Goal: Task Accomplishment & Management: Use online tool/utility

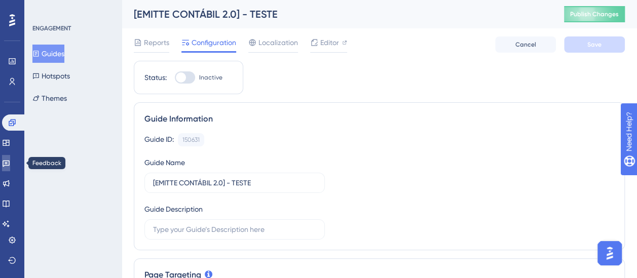
click at [9, 167] on icon at bounding box center [6, 163] width 8 height 8
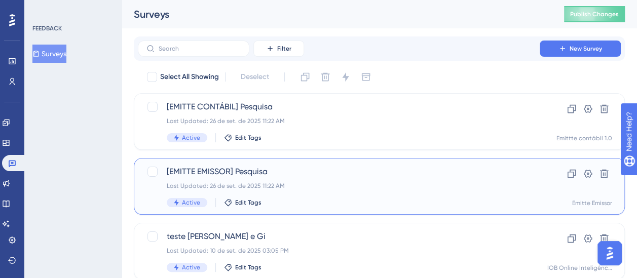
click at [313, 185] on div "Last Updated: 26 de set. de 2025 11:22 AM" at bounding box center [339, 186] width 344 height 8
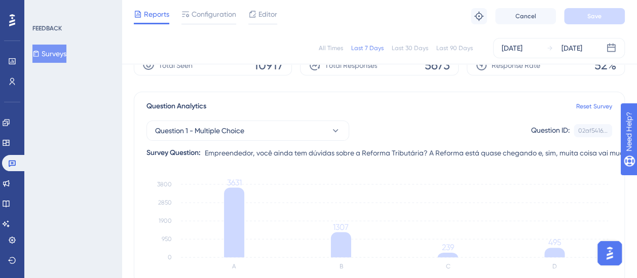
scroll to position [48, 0]
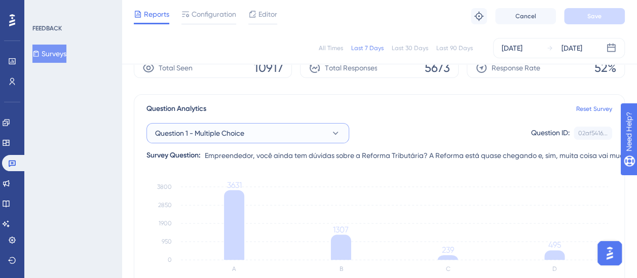
click at [256, 138] on button "Question 1 - Multiple Choice" at bounding box center [247, 133] width 203 height 20
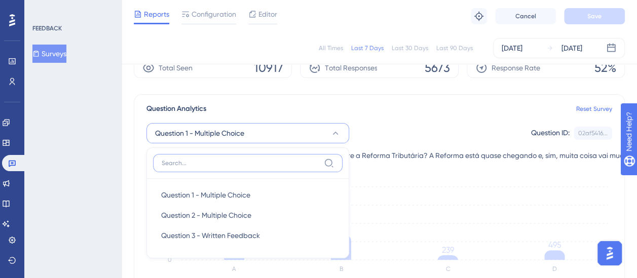
scroll to position [110, 0]
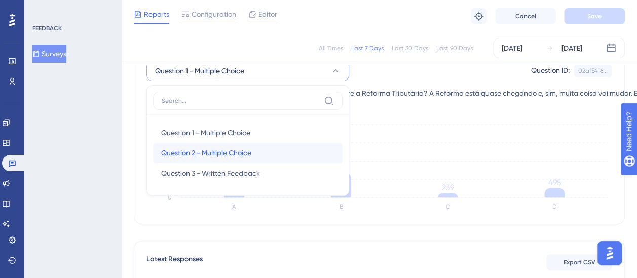
click at [227, 150] on span "Question 2 - Multiple Choice" at bounding box center [206, 153] width 90 height 12
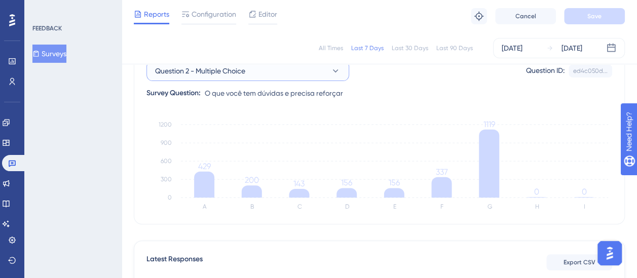
click at [250, 70] on button "Question 2 - Multiple Choice" at bounding box center [247, 71] width 203 height 20
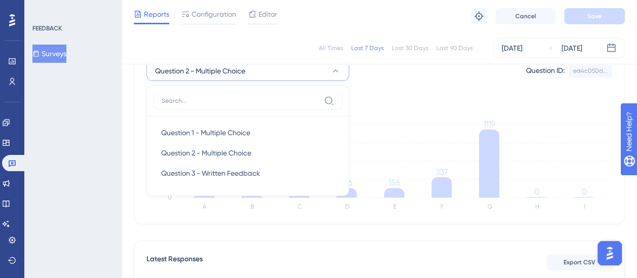
scroll to position [111, 0]
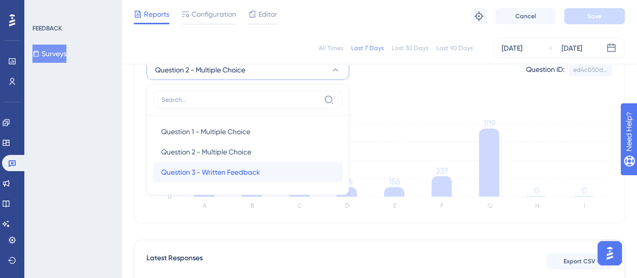
click at [226, 164] on div "Question 3 - Written Feedback Question 3 - Written Feedback" at bounding box center [247, 172] width 173 height 20
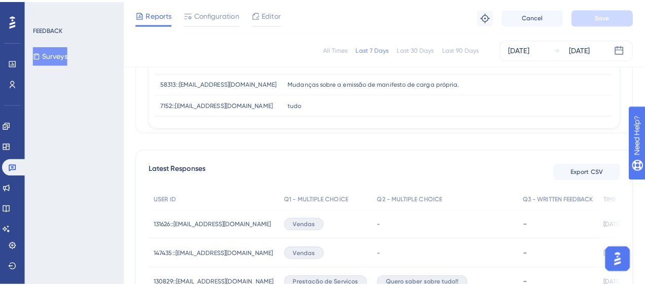
scroll to position [216, 0]
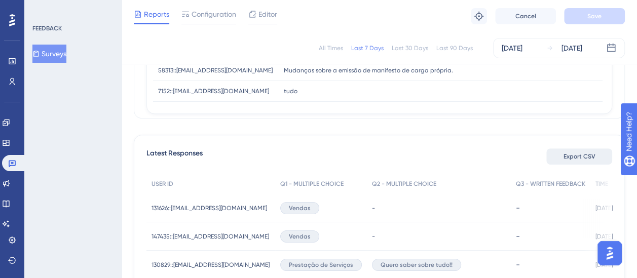
click at [569, 154] on span "Export CSV" at bounding box center [579, 157] width 32 height 8
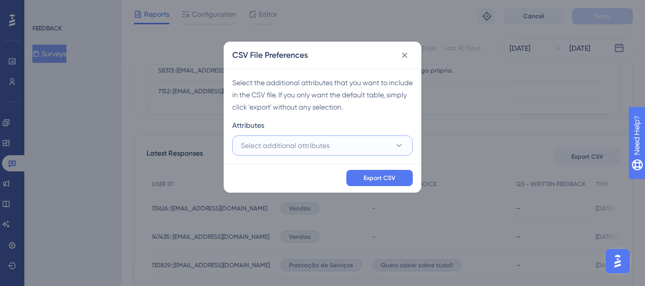
click at [365, 144] on button "Select additional attributes" at bounding box center [322, 145] width 180 height 20
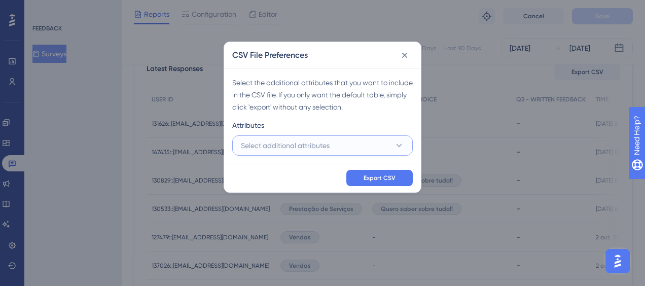
click at [364, 148] on button "Select additional attributes" at bounding box center [322, 145] width 180 height 20
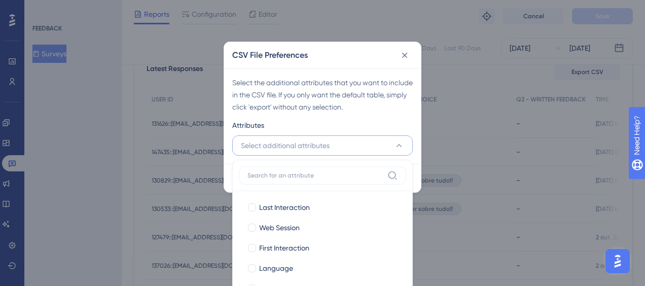
scroll to position [385, 0]
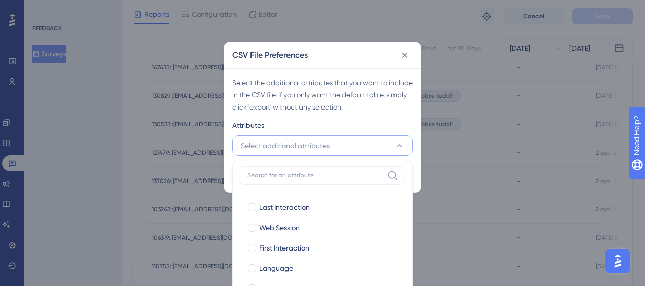
click at [404, 197] on div "Last Interaction Last Interaction Web Session Web Session First Interaction Fir…" at bounding box center [322, 274] width 167 height 166
click at [269, 146] on span "Select additional attributes" at bounding box center [285, 145] width 89 height 12
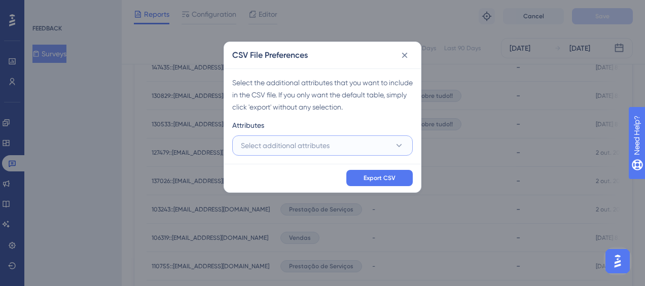
click at [269, 146] on span "Select additional attributes" at bounding box center [285, 145] width 89 height 12
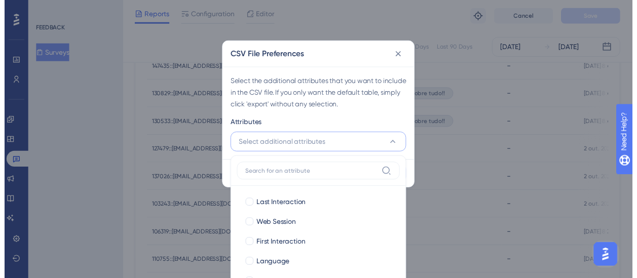
scroll to position [469, 0]
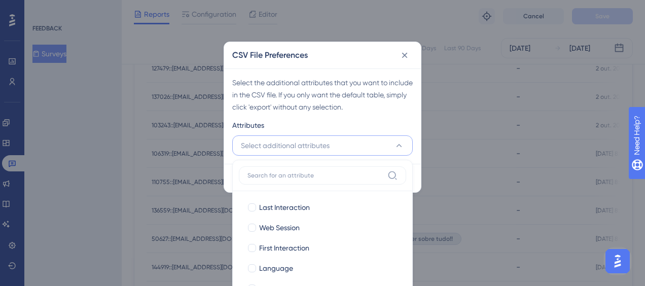
click at [277, 183] on label at bounding box center [322, 175] width 167 height 18
click at [277, 179] on input at bounding box center [315, 175] width 136 height 8
click at [259, 173] on input at bounding box center [315, 175] width 136 height 8
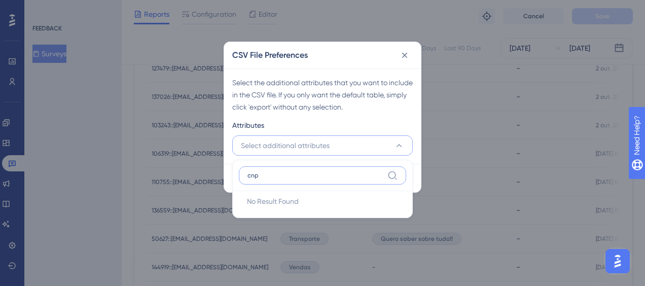
type input "cnpj"
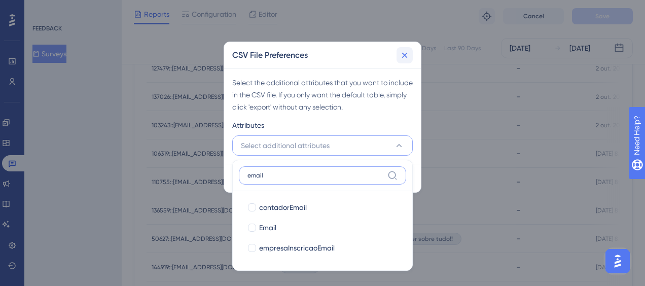
type input "email"
click at [401, 57] on icon at bounding box center [404, 55] width 10 height 10
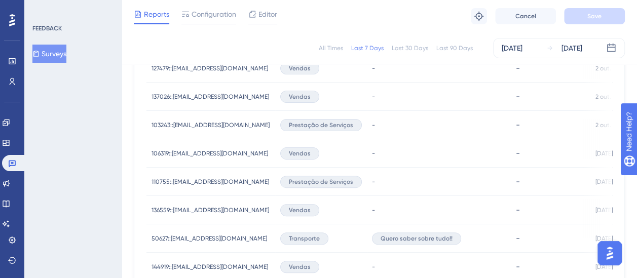
click at [185, 95] on span "137026::[EMAIL_ADDRESS][DOMAIN_NAME]" at bounding box center [210, 97] width 118 height 8
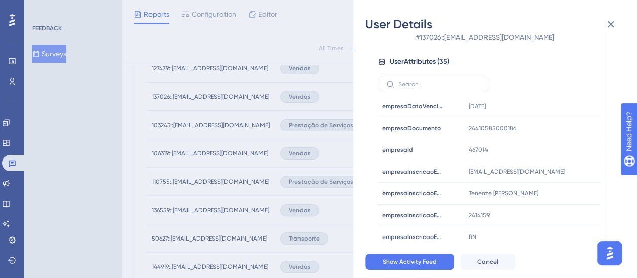
scroll to position [329, 0]
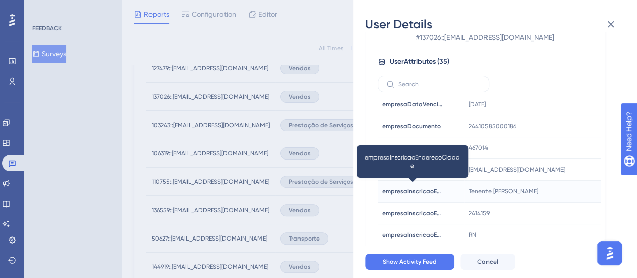
click at [426, 187] on span "empresaInscricaoEnderecoCidade" at bounding box center [412, 191] width 61 height 8
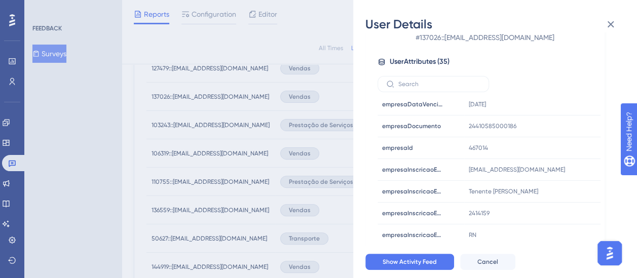
drag, startPoint x: 600, startPoint y: 177, endPoint x: 601, endPoint y: 186, distance: 8.7
click at [601, 186] on div "- # 137026::[EMAIL_ADDRESS][DOMAIN_NAME] User Attributes ( 35 ) Email Email [EM…" at bounding box center [484, 119] width 239 height 269
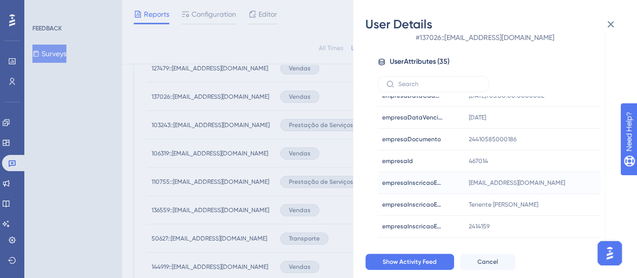
scroll to position [314, 0]
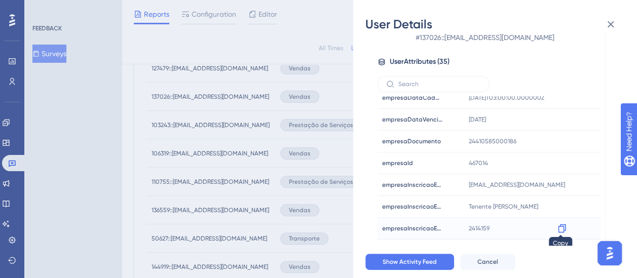
click at [562, 225] on icon at bounding box center [562, 228] width 10 height 10
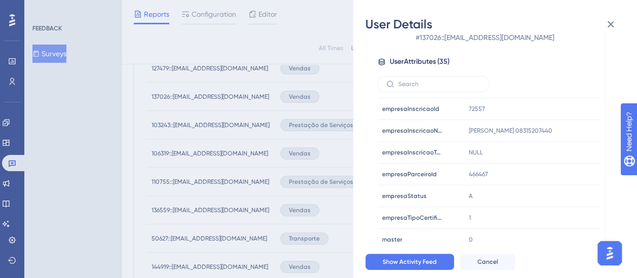
scroll to position [485, 0]
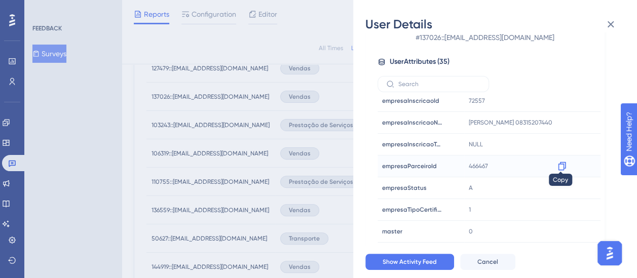
click at [564, 164] on icon at bounding box center [562, 166] width 10 height 10
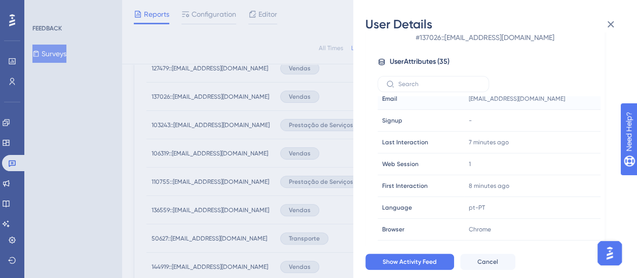
scroll to position [0, 0]
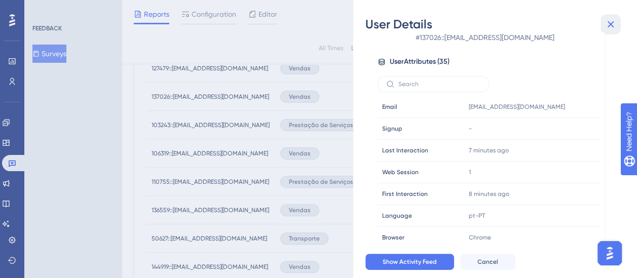
click at [610, 20] on icon at bounding box center [610, 24] width 12 height 12
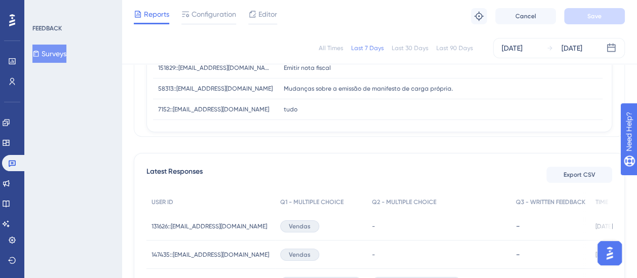
scroll to position [195, 0]
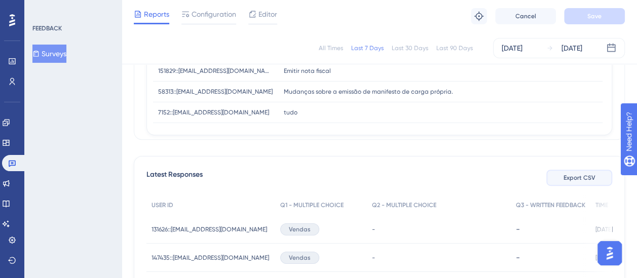
click at [565, 177] on span "Export CSV" at bounding box center [579, 178] width 32 height 8
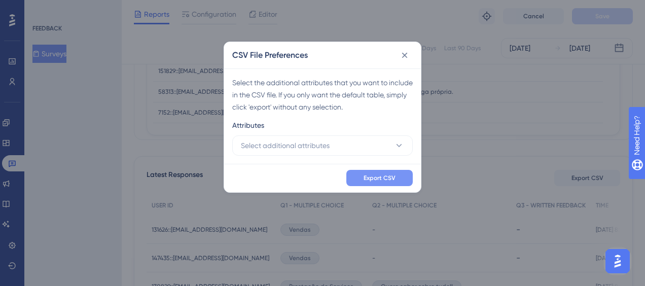
click at [375, 175] on span "Export CSV" at bounding box center [379, 178] width 32 height 8
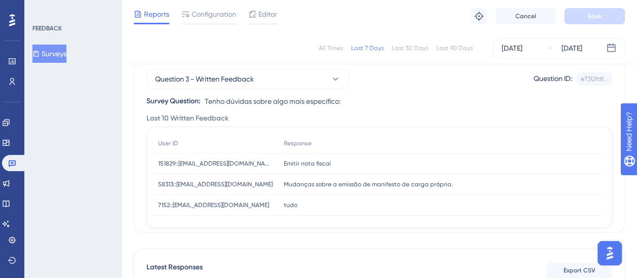
scroll to position [104, 0]
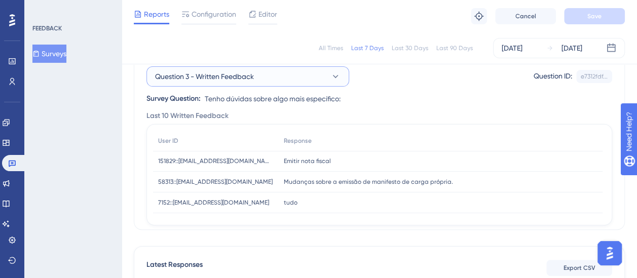
click at [249, 70] on span "Question 3 - Written Feedback" at bounding box center [204, 76] width 99 height 12
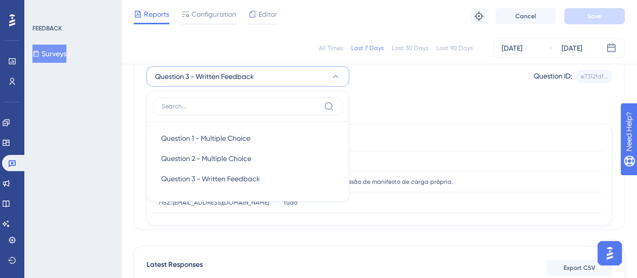
scroll to position [111, 0]
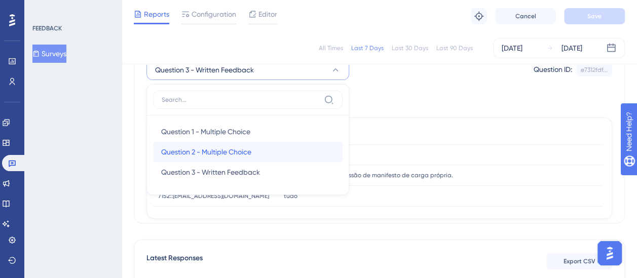
click at [234, 148] on span "Question 2 - Multiple Choice" at bounding box center [206, 152] width 90 height 12
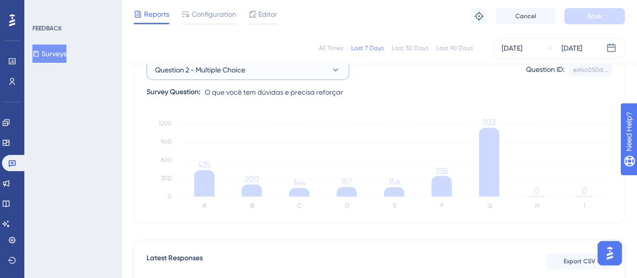
click at [281, 69] on button "Question 2 - Multiple Choice" at bounding box center [247, 70] width 203 height 20
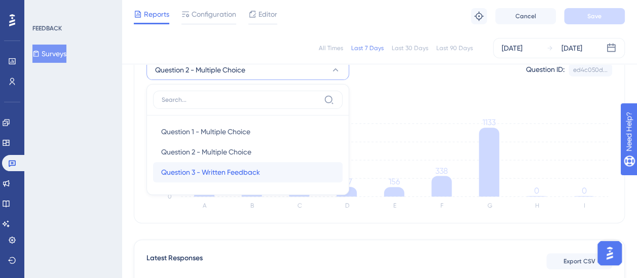
click at [263, 171] on div "Question 3 - Written Feedback Question 3 - Written Feedback" at bounding box center [247, 172] width 173 height 20
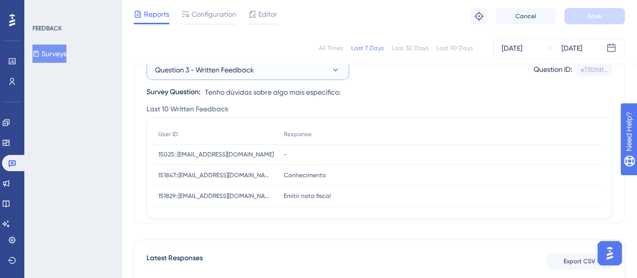
click at [241, 68] on span "Question 3 - Written Feedback" at bounding box center [204, 70] width 99 height 12
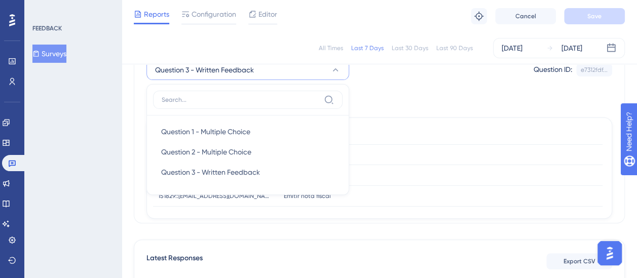
scroll to position [110, 0]
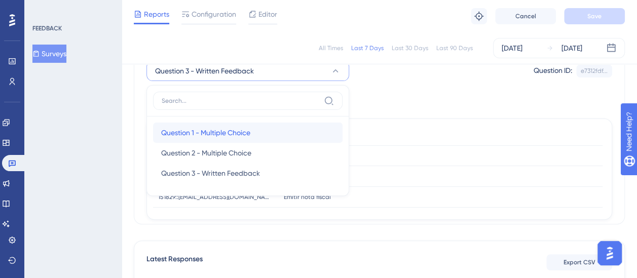
click at [229, 127] on span "Question 1 - Multiple Choice" at bounding box center [205, 133] width 89 height 12
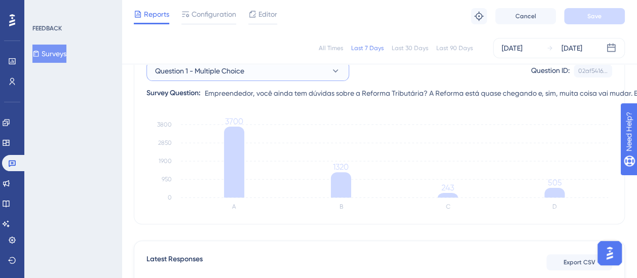
click at [252, 73] on button "Question 1 - Multiple Choice" at bounding box center [247, 71] width 203 height 20
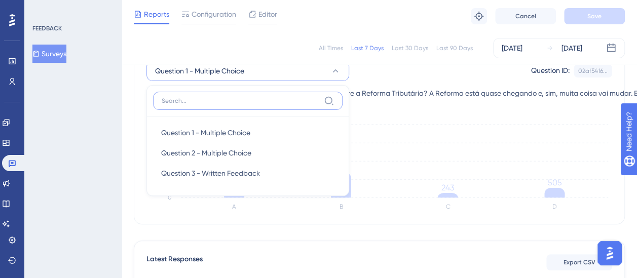
scroll to position [111, 0]
click at [253, 143] on div "Question 2 - Multiple Choice Question 2 - Multiple Choice" at bounding box center [247, 152] width 173 height 20
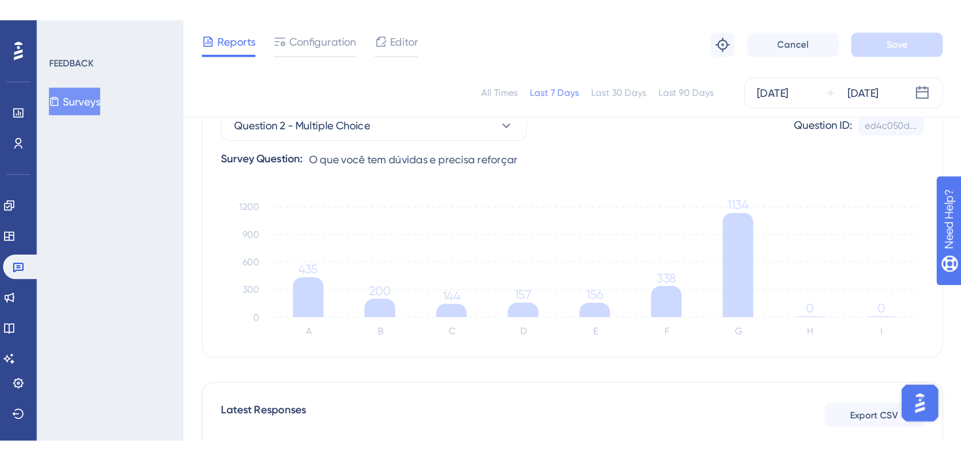
scroll to position [0, 0]
